Goal: Information Seeking & Learning: Learn about a topic

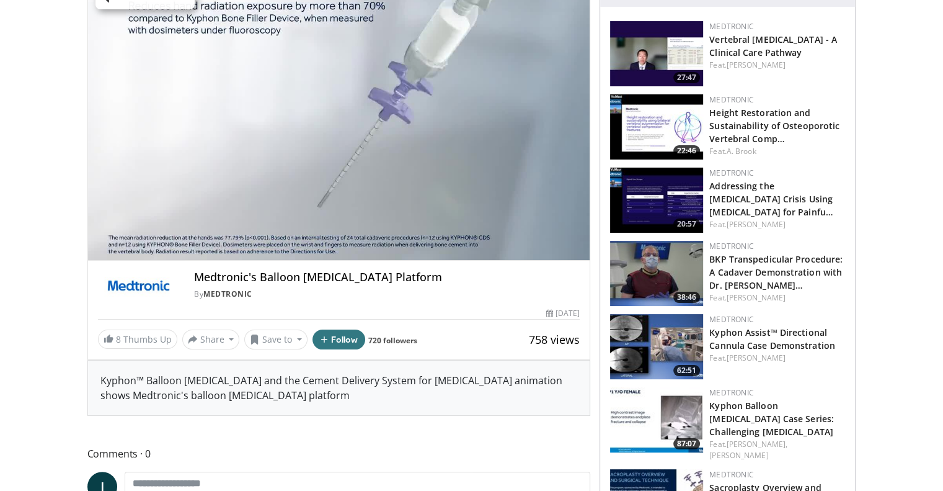
scroll to position [12, 0]
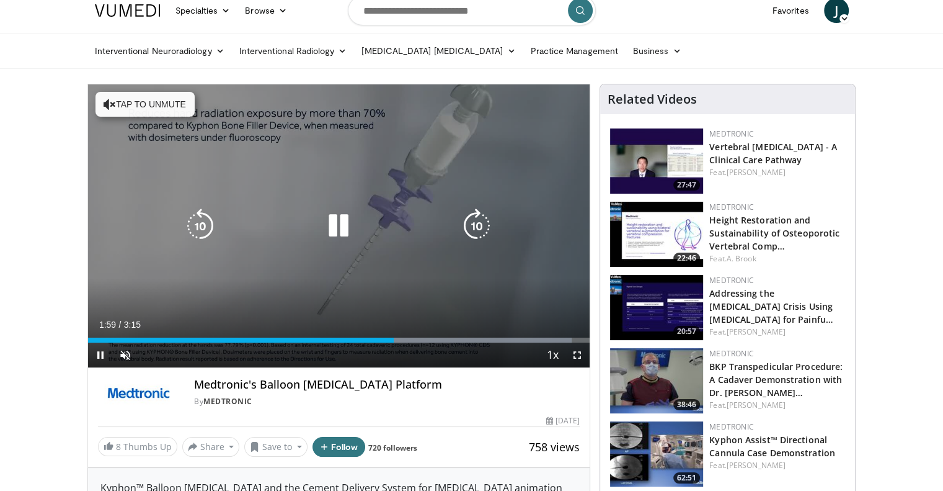
click at [342, 226] on icon "Video Player" at bounding box center [338, 225] width 35 height 35
click at [342, 229] on icon "Video Player" at bounding box center [338, 225] width 35 height 35
click at [331, 224] on icon "Video Player" at bounding box center [338, 225] width 35 height 35
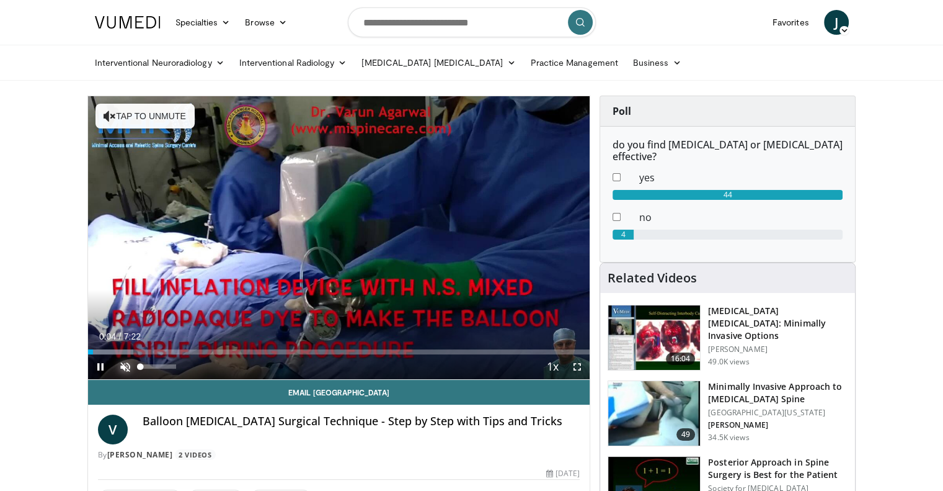
click at [129, 368] on span "Video Player" at bounding box center [125, 366] width 25 height 25
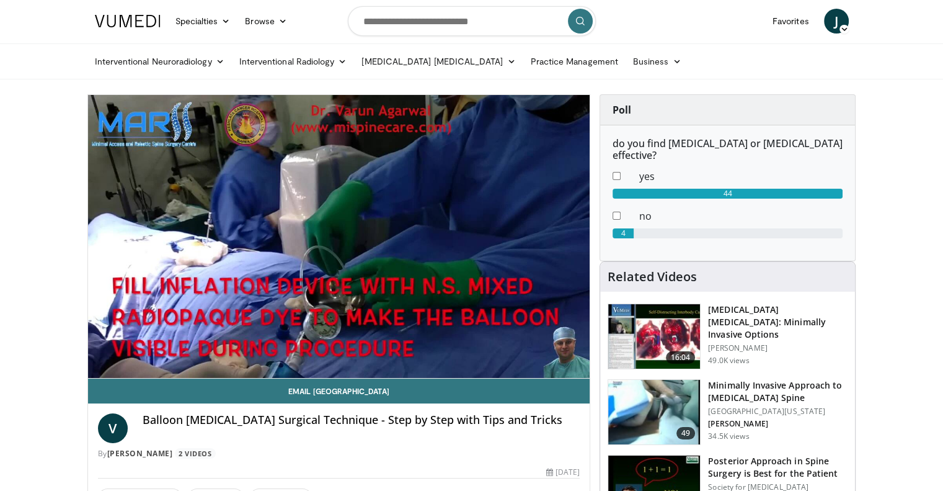
scroll to position [39, 0]
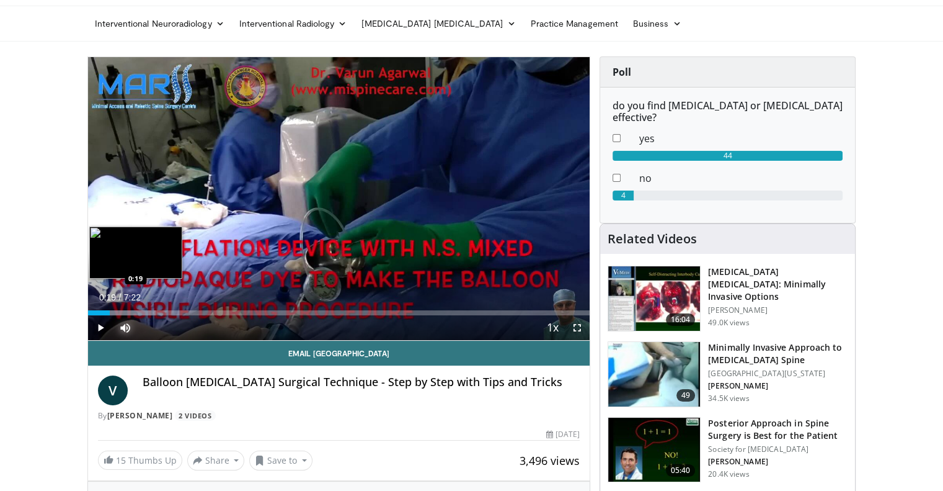
click at [110, 310] on div "Progress Bar" at bounding box center [122, 312] width 68 height 5
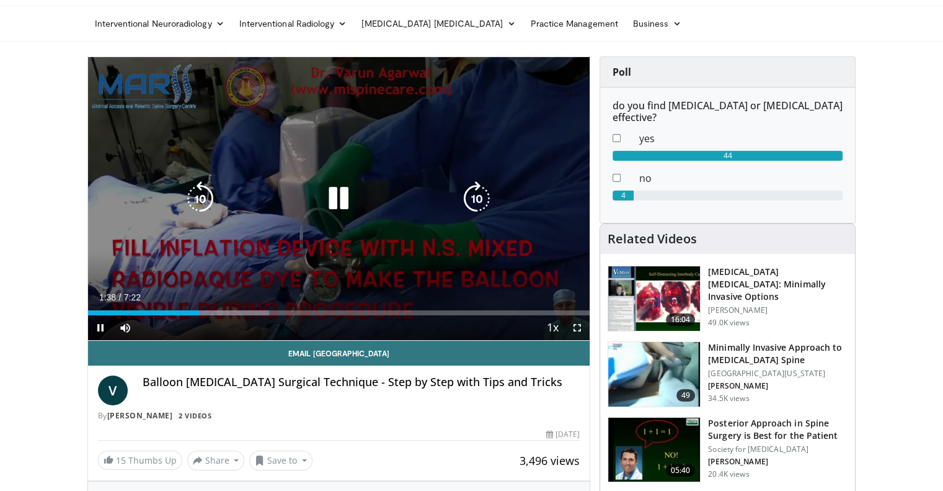
click at [485, 198] on icon "Video Player" at bounding box center [477, 198] width 35 height 35
